Goal: Information Seeking & Learning: Learn about a topic

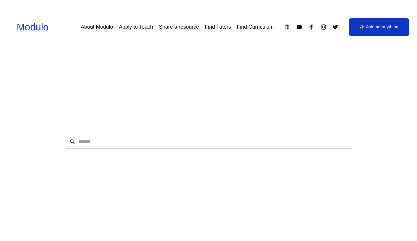
scroll to position [688, 0]
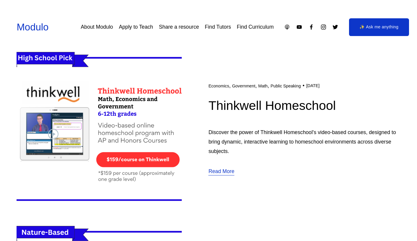
click at [95, 25] on link "About Modulo" at bounding box center [97, 27] width 32 height 10
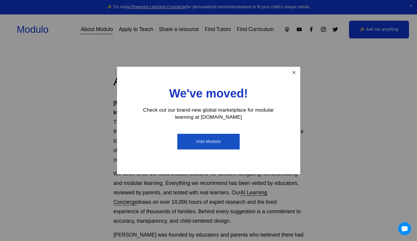
click at [292, 77] on link "Close" at bounding box center [293, 73] width 10 height 10
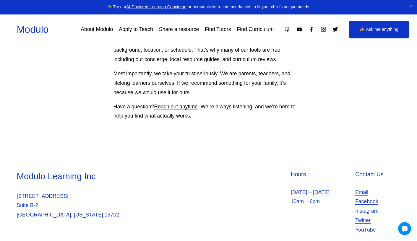
scroll to position [542, 0]
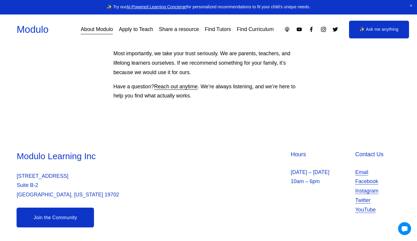
click at [220, 32] on link "Find Tutors" at bounding box center [218, 29] width 26 height 10
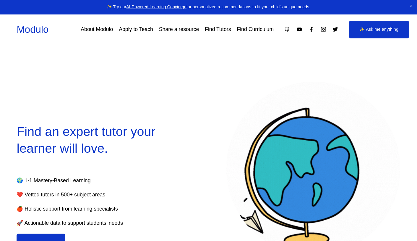
select select "**"
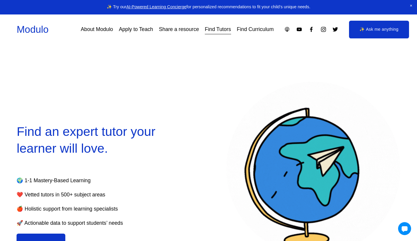
click at [257, 28] on link "Find Curriculum" at bounding box center [254, 29] width 37 height 10
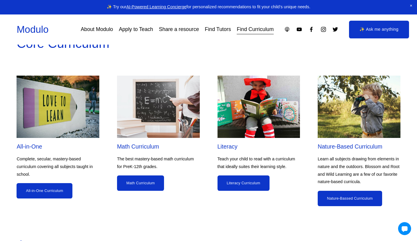
scroll to position [469, 0]
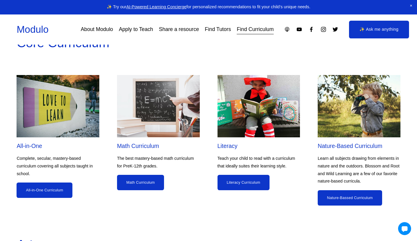
click at [143, 179] on link "Math Curriculum" at bounding box center [140, 182] width 47 height 15
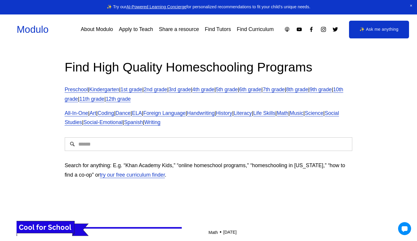
click at [165, 91] on link "2nd grade" at bounding box center [155, 89] width 24 height 6
